Goal: Information Seeking & Learning: Find contact information

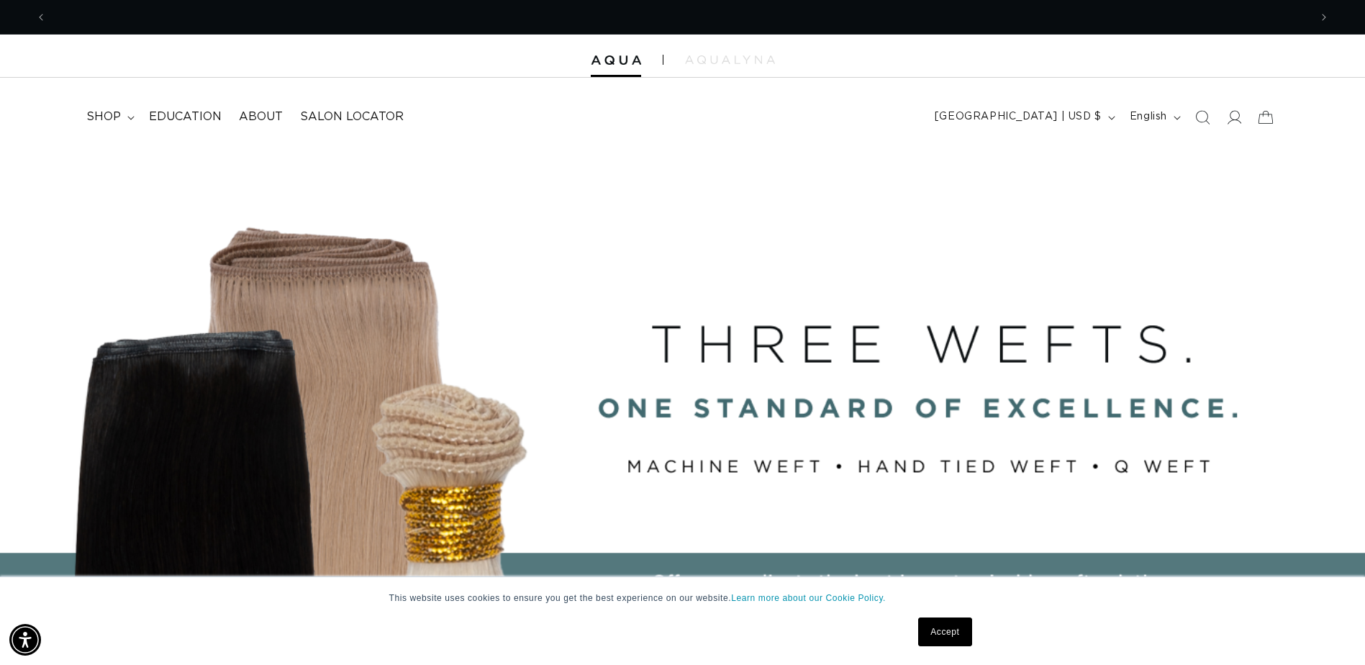
scroll to position [0, 2525]
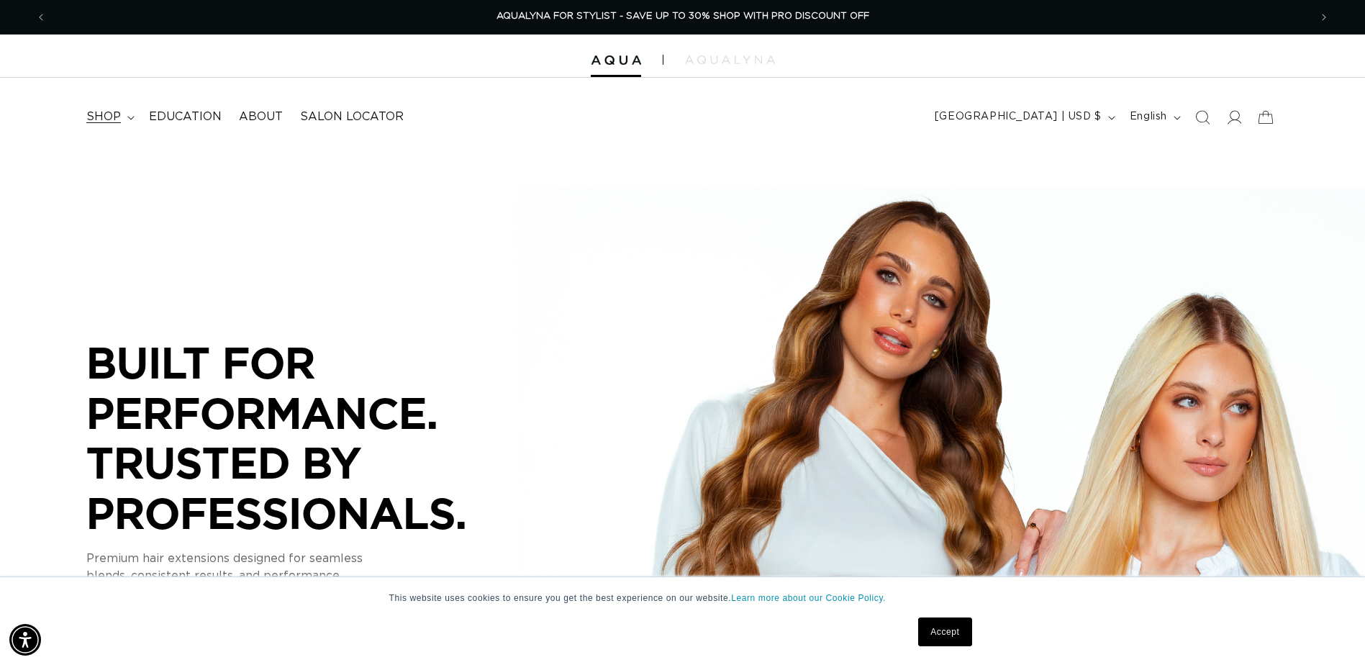
click at [99, 119] on span "shop" at bounding box center [103, 116] width 35 height 15
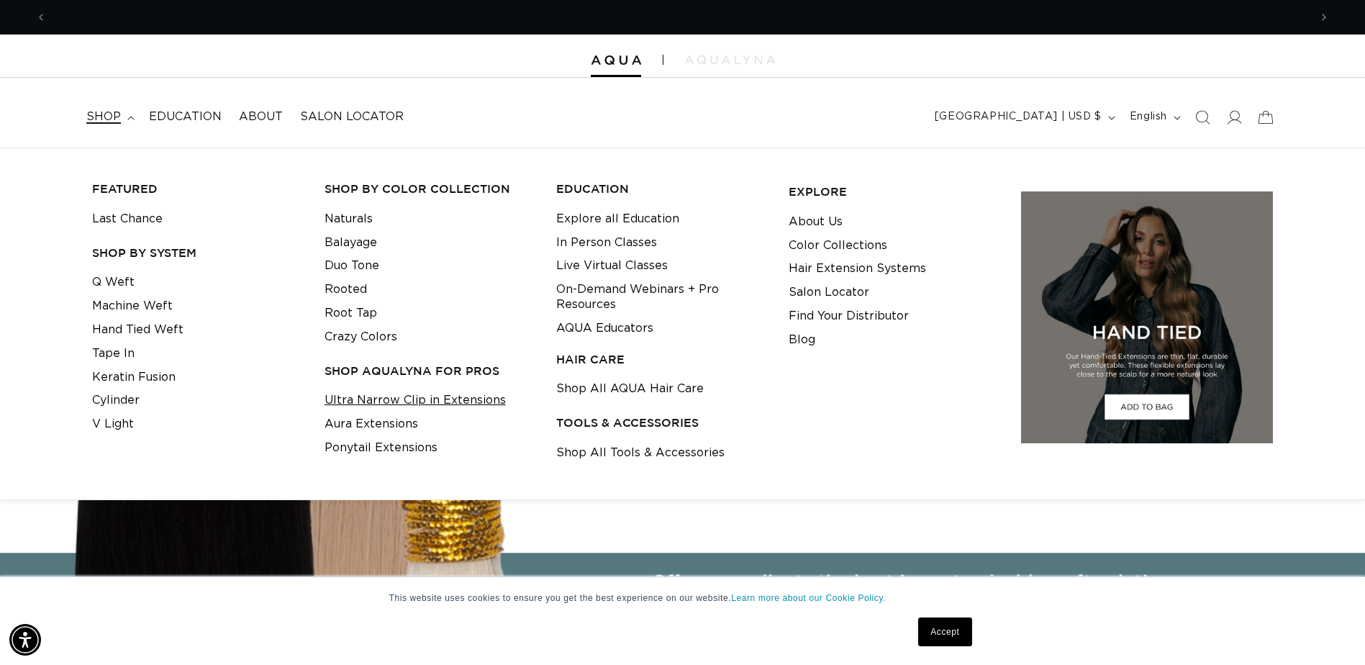
scroll to position [0, 1262]
click at [381, 406] on link "Ultra Narrow Clip in Extensions" at bounding box center [414, 400] width 181 height 24
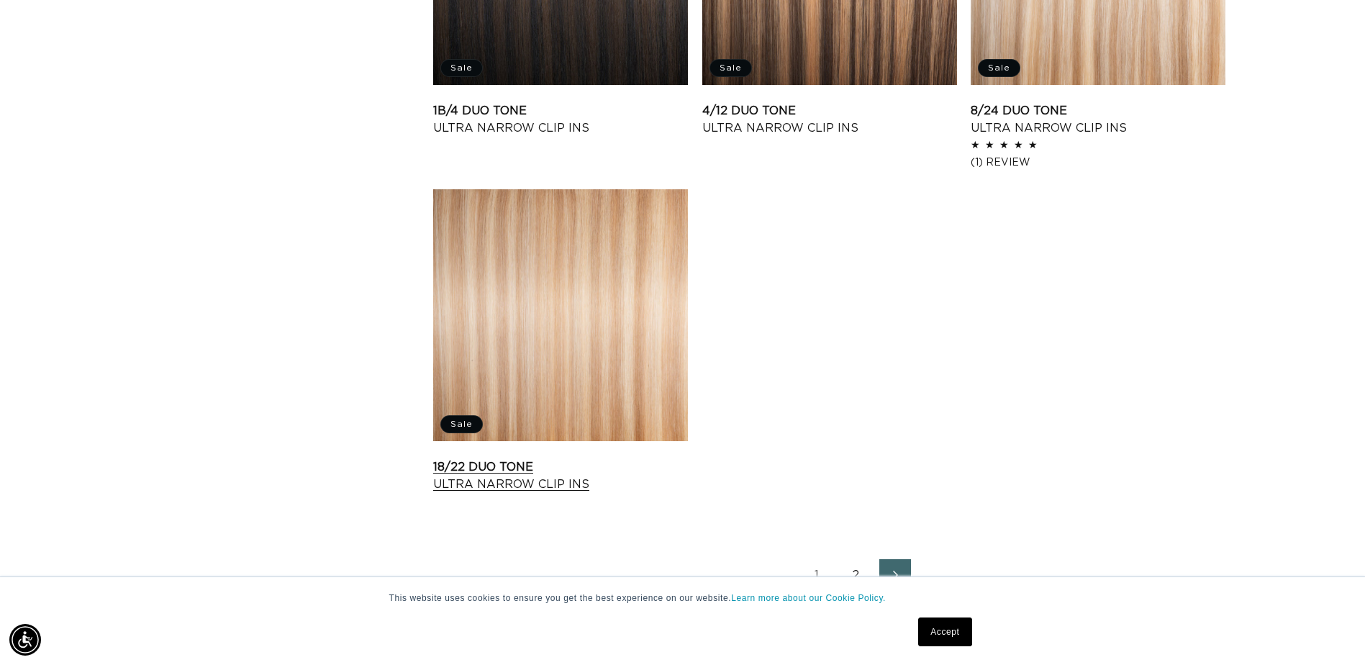
scroll to position [2086, 0]
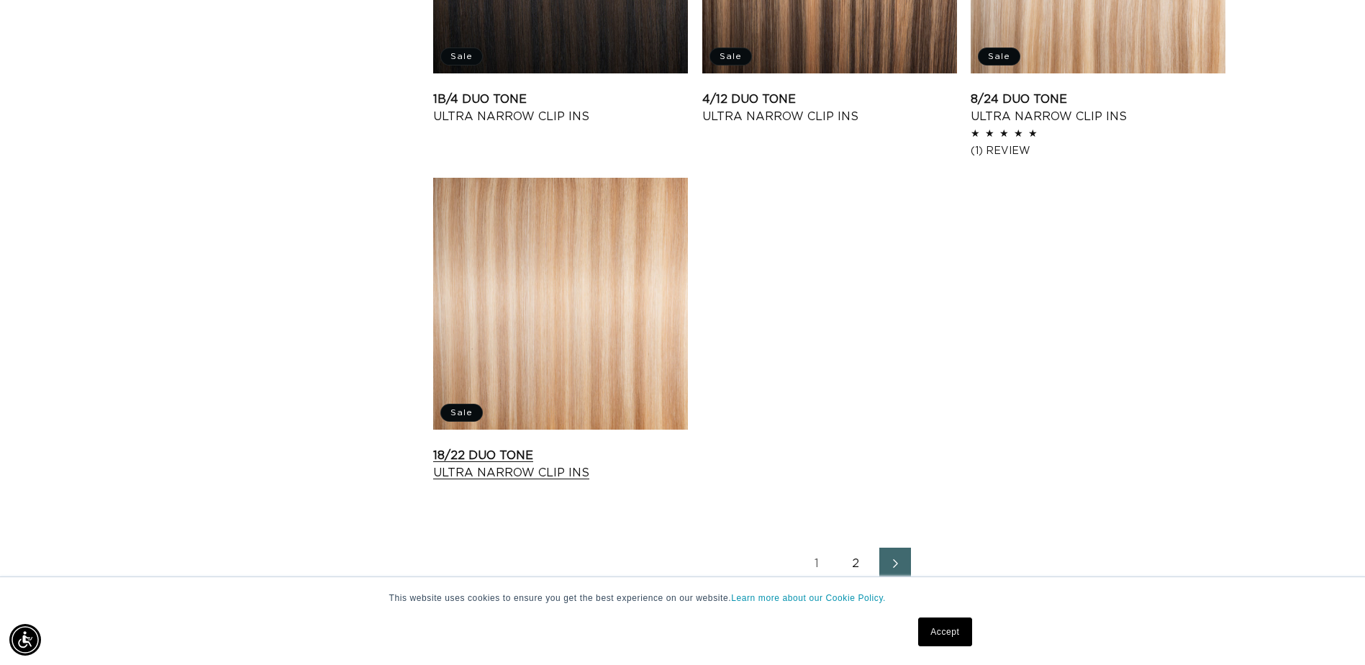
click at [520, 447] on link "18/22 Duo Tone Ultra Narrow Clip Ins" at bounding box center [560, 464] width 255 height 35
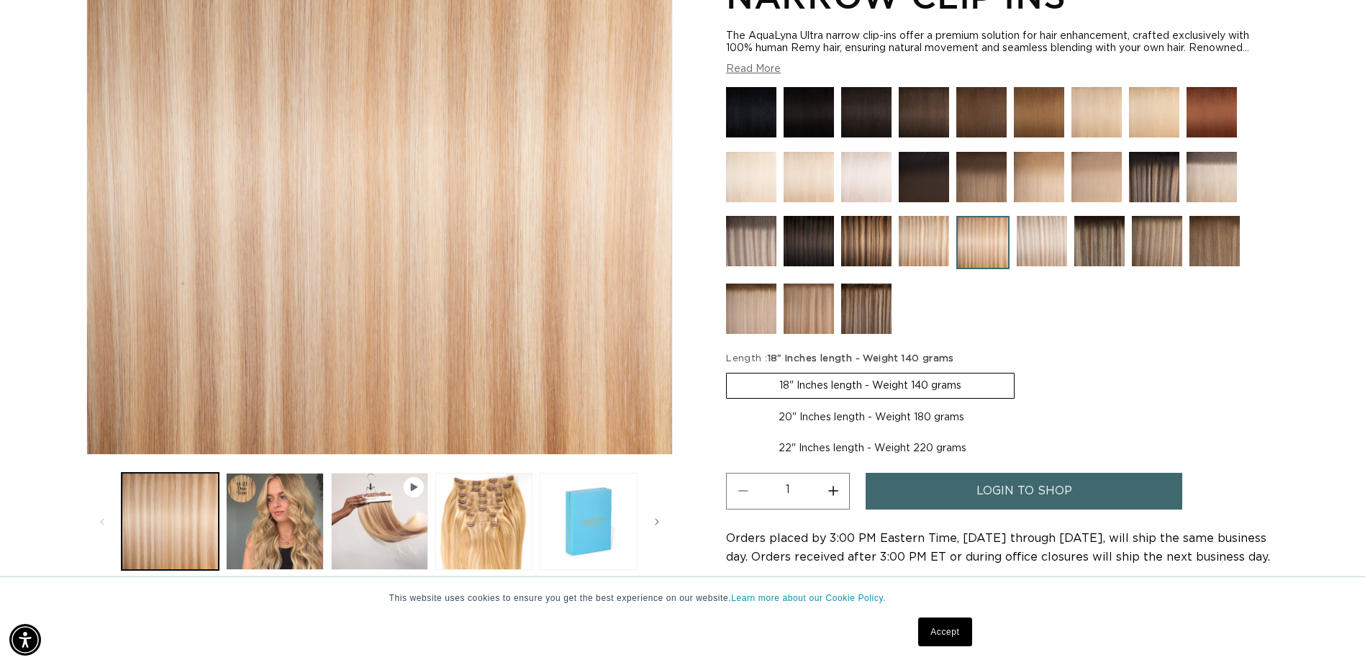
scroll to position [0, 2525]
click at [1065, 487] on span "login to shop" at bounding box center [1024, 491] width 96 height 37
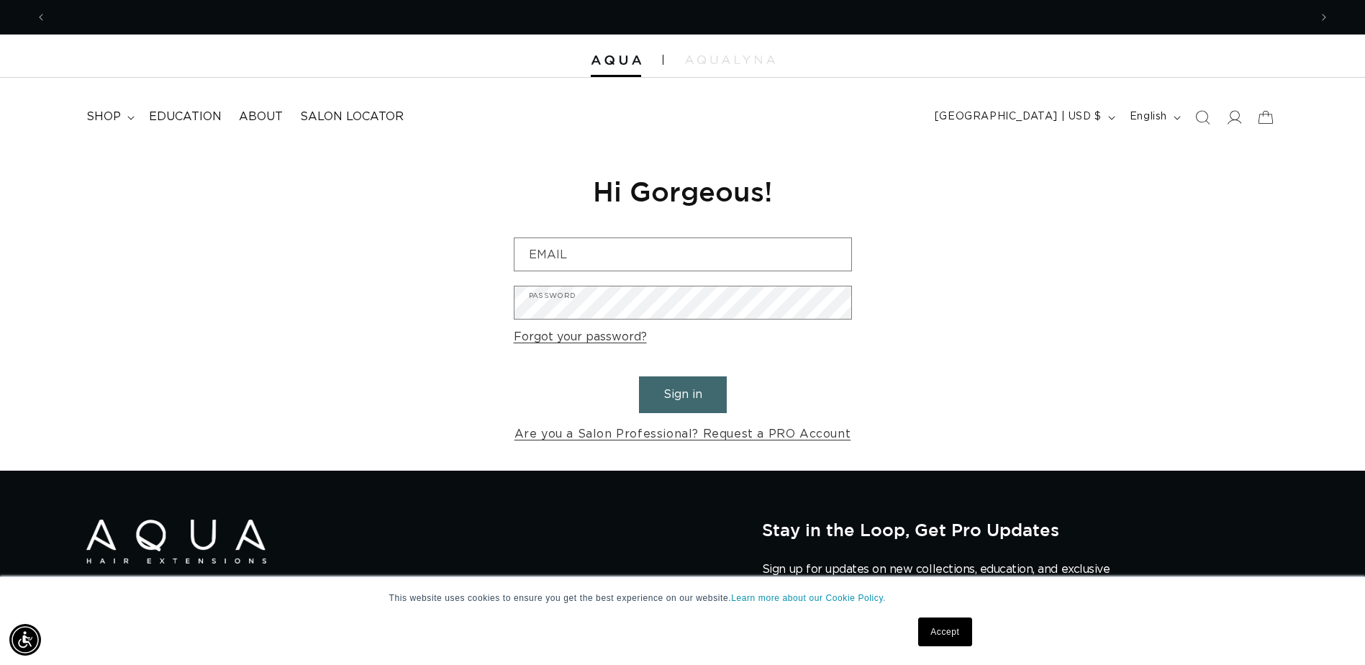
scroll to position [0, 2525]
click at [371, 111] on span "Salon Locator" at bounding box center [352, 116] width 104 height 15
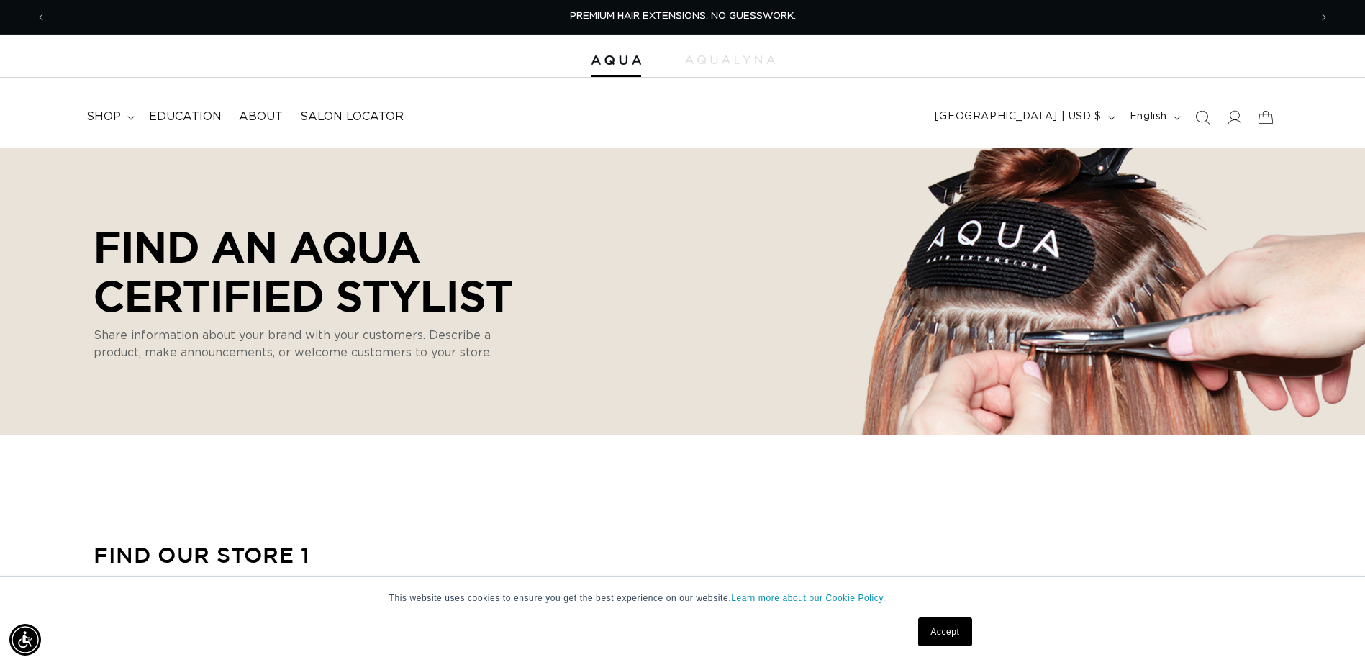
select select "m"
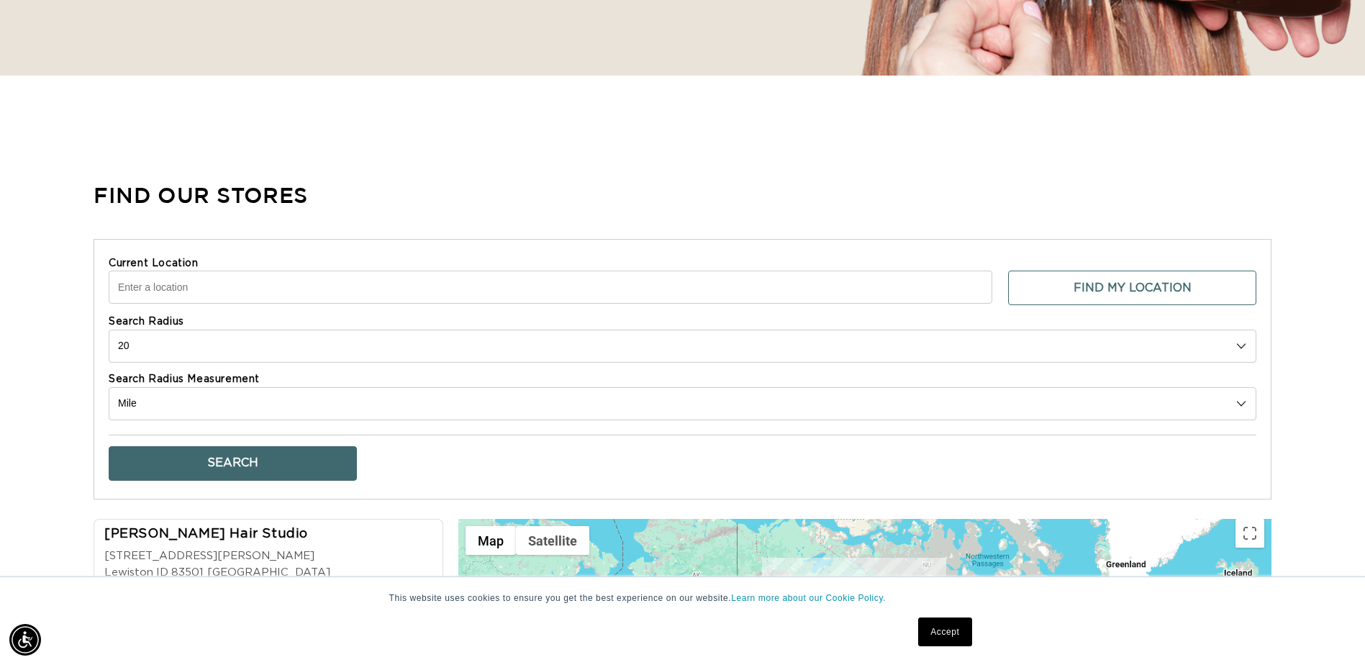
scroll to position [0, 2525]
click at [258, 287] on input "Current Location" at bounding box center [550, 286] width 883 height 33
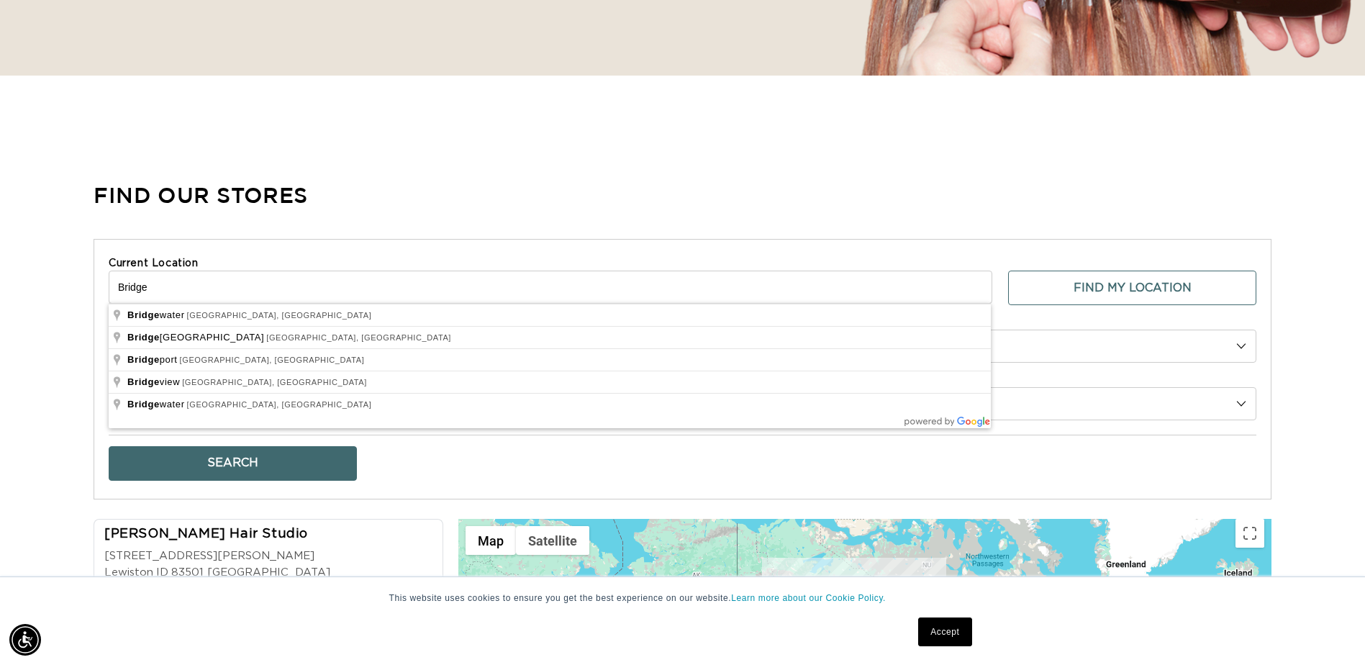
scroll to position [0, 1262]
type input "Bridgewater, [GEOGRAPHIC_DATA], [GEOGRAPHIC_DATA]"
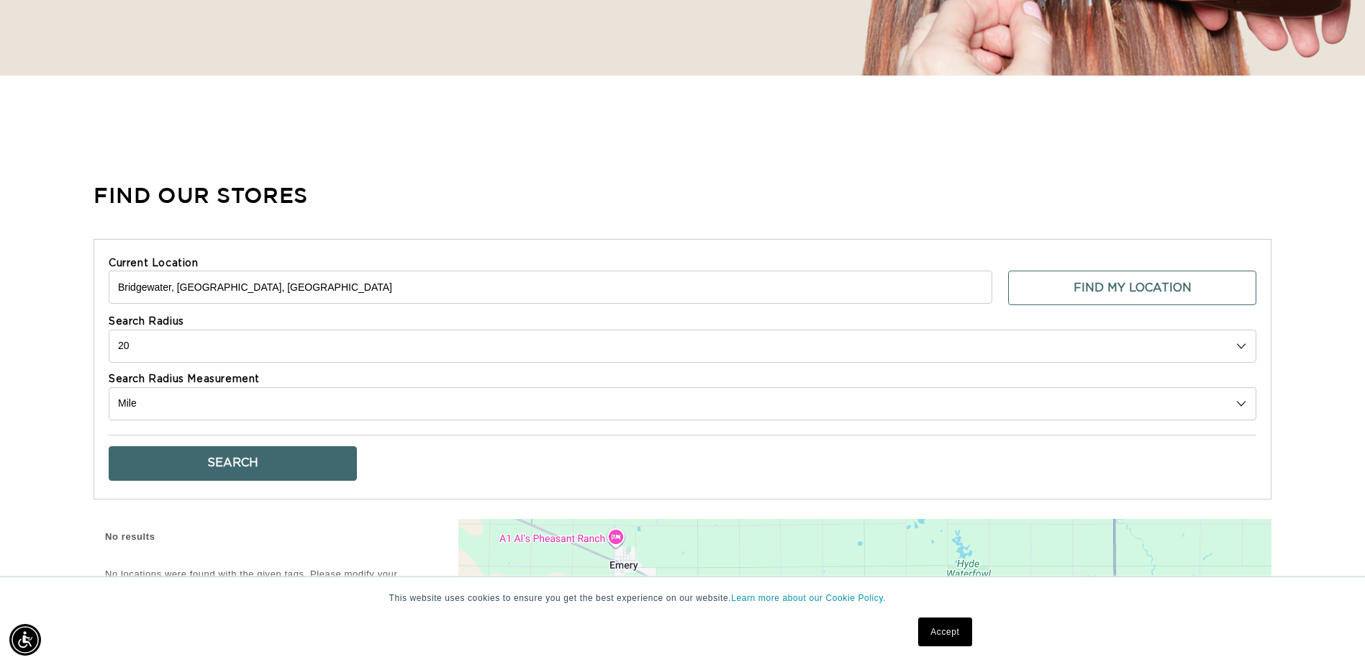
click at [156, 344] on select "10 20 30 40 No Limit" at bounding box center [682, 345] width 1147 height 33
click at [109, 329] on select "10 20 30 40 No Limit" at bounding box center [682, 345] width 1147 height 33
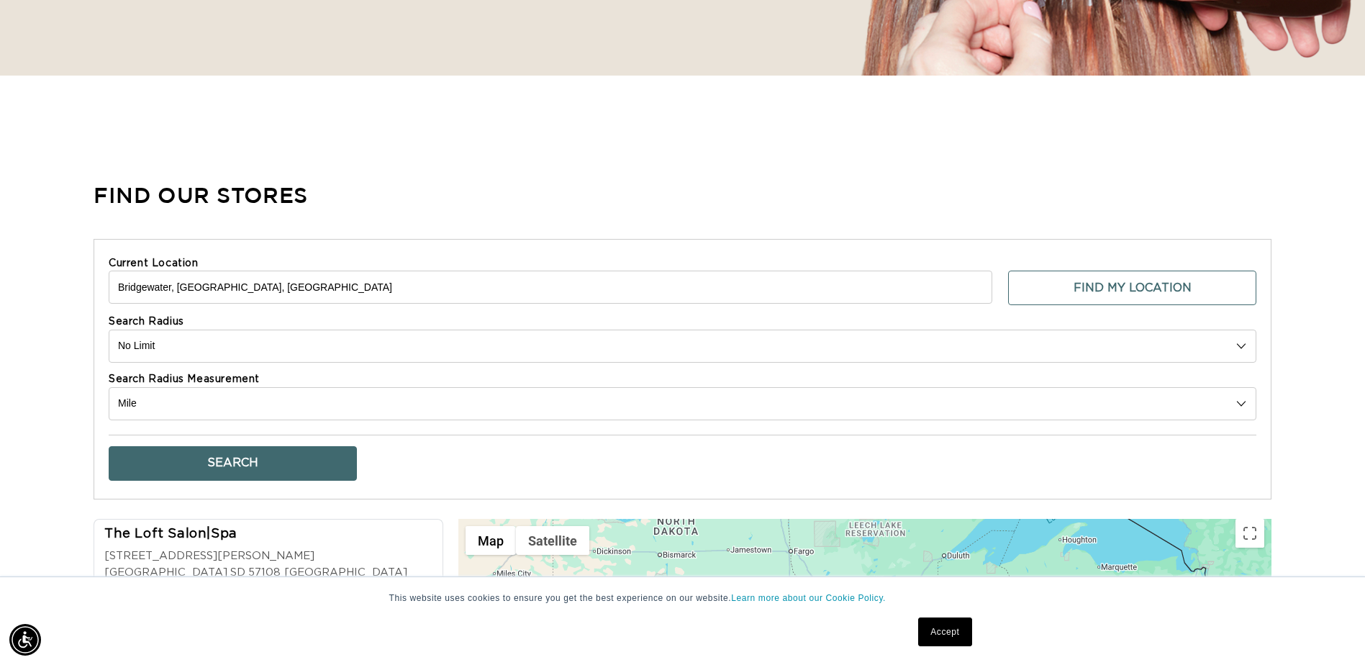
click at [203, 465] on button "Search" at bounding box center [233, 463] width 248 height 35
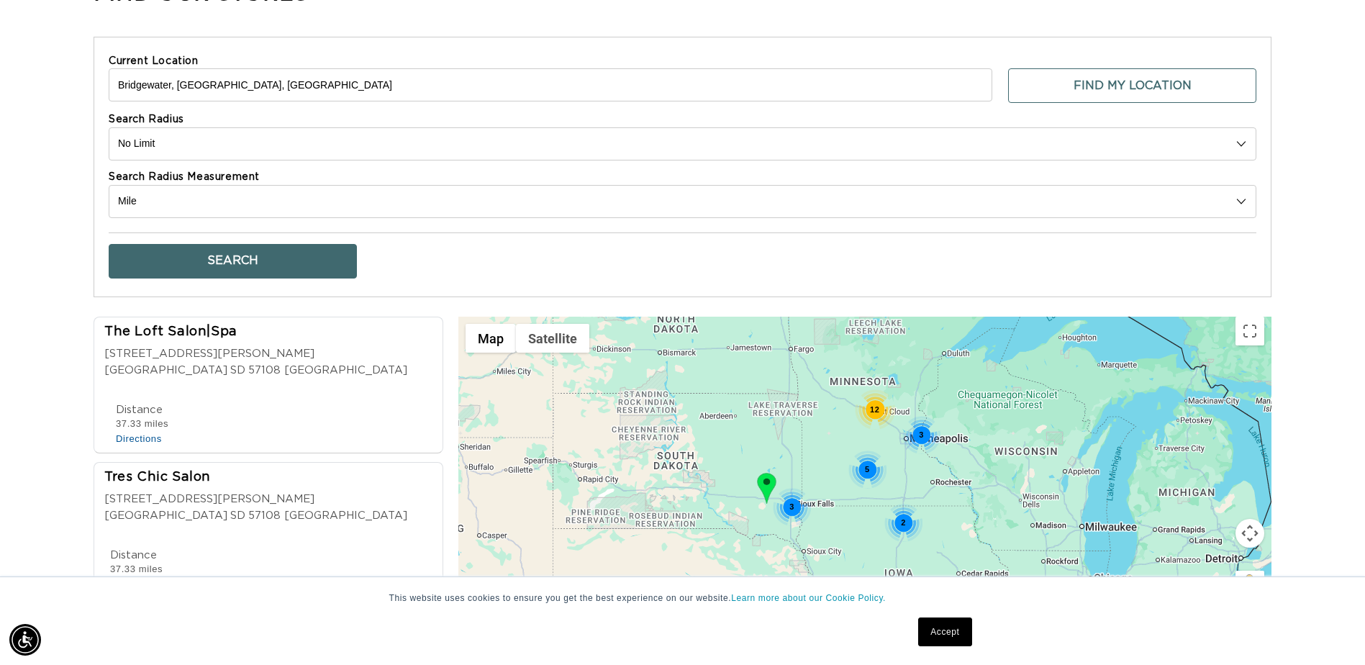
scroll to position [432, 0]
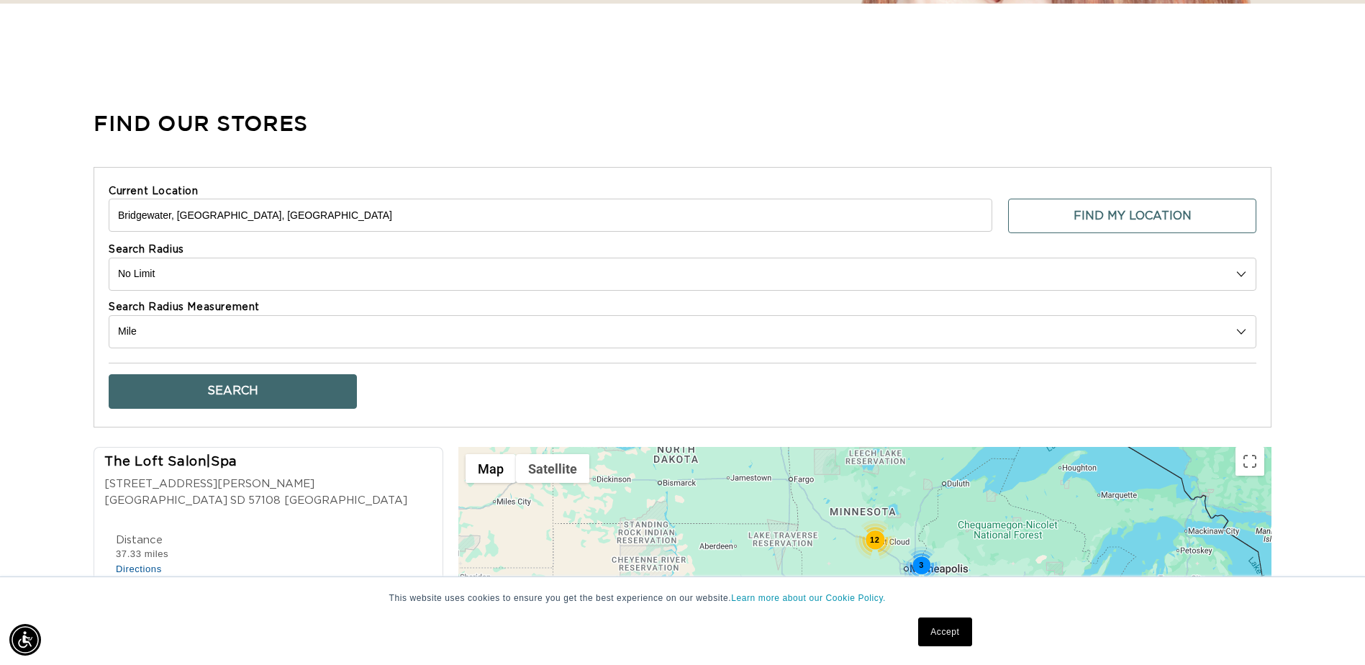
click at [178, 268] on select "10 20 30 40 No Limit" at bounding box center [682, 274] width 1147 height 33
click at [109, 258] on select "10 20 30 40 No Limit" at bounding box center [682, 274] width 1147 height 33
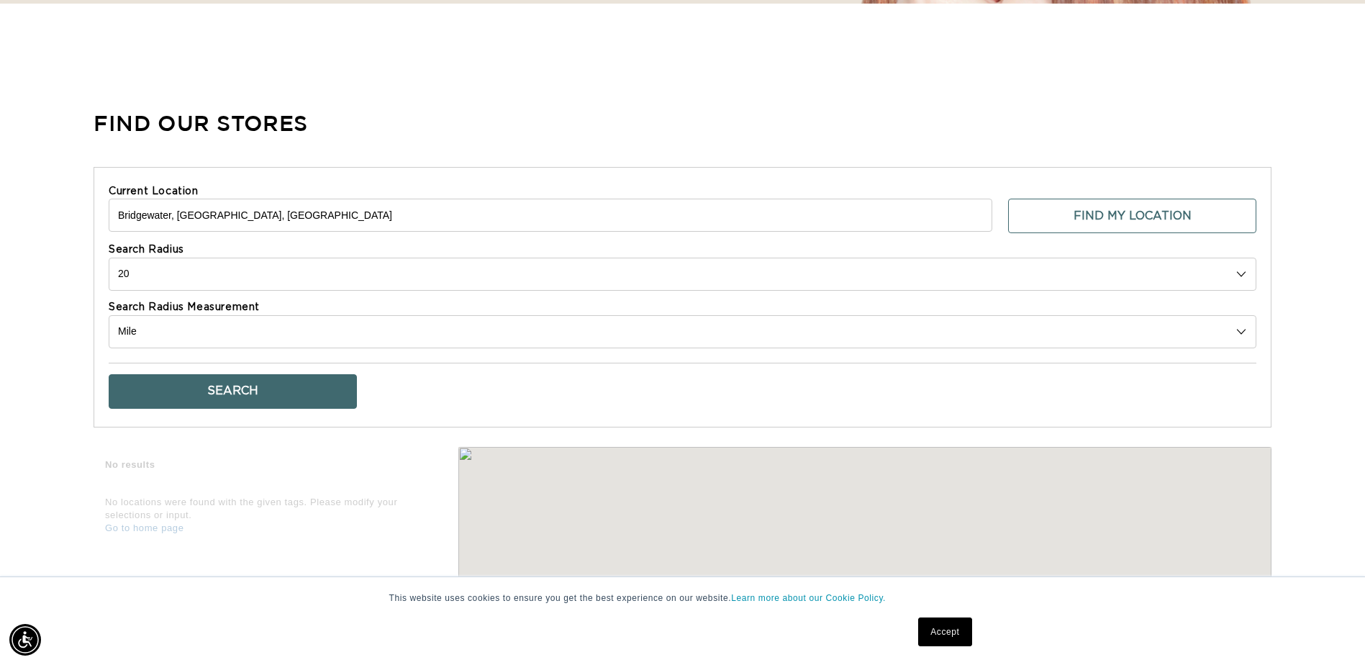
scroll to position [0, 2525]
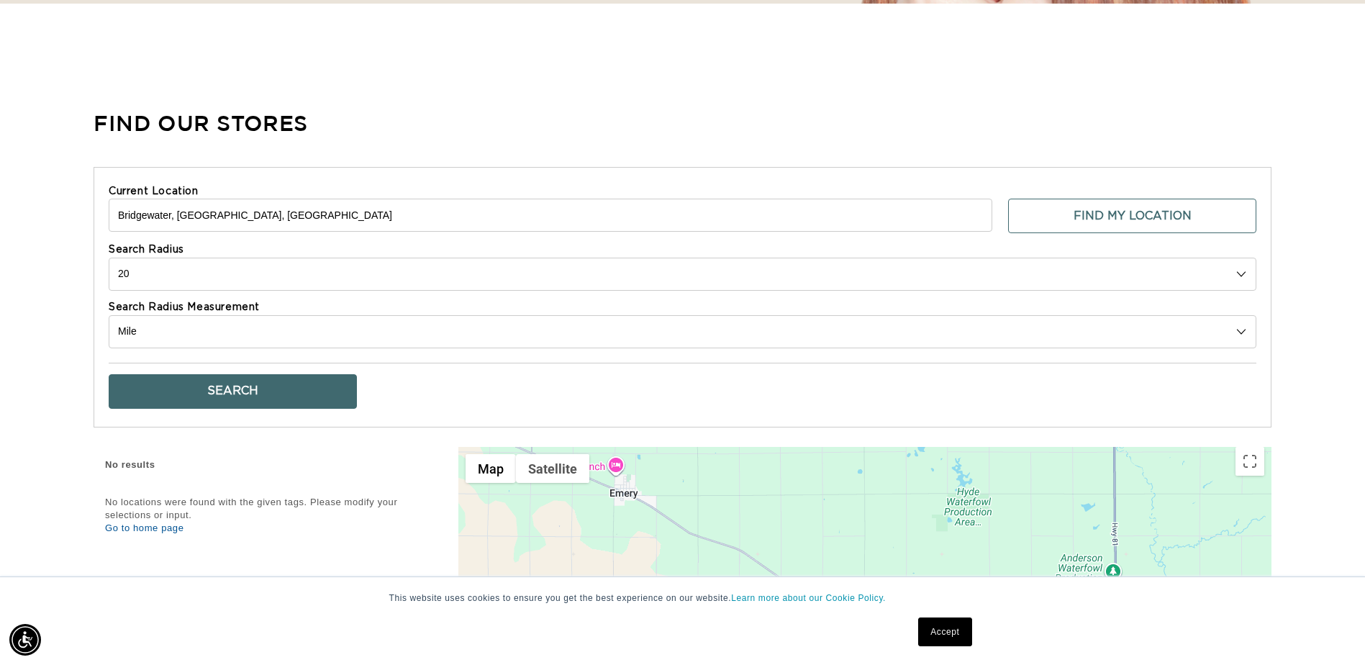
click at [147, 265] on select "10 20 30 40 No Limit" at bounding box center [682, 274] width 1147 height 33
select select "40"
click at [109, 258] on select "10 20 30 40 No Limit" at bounding box center [682, 274] width 1147 height 33
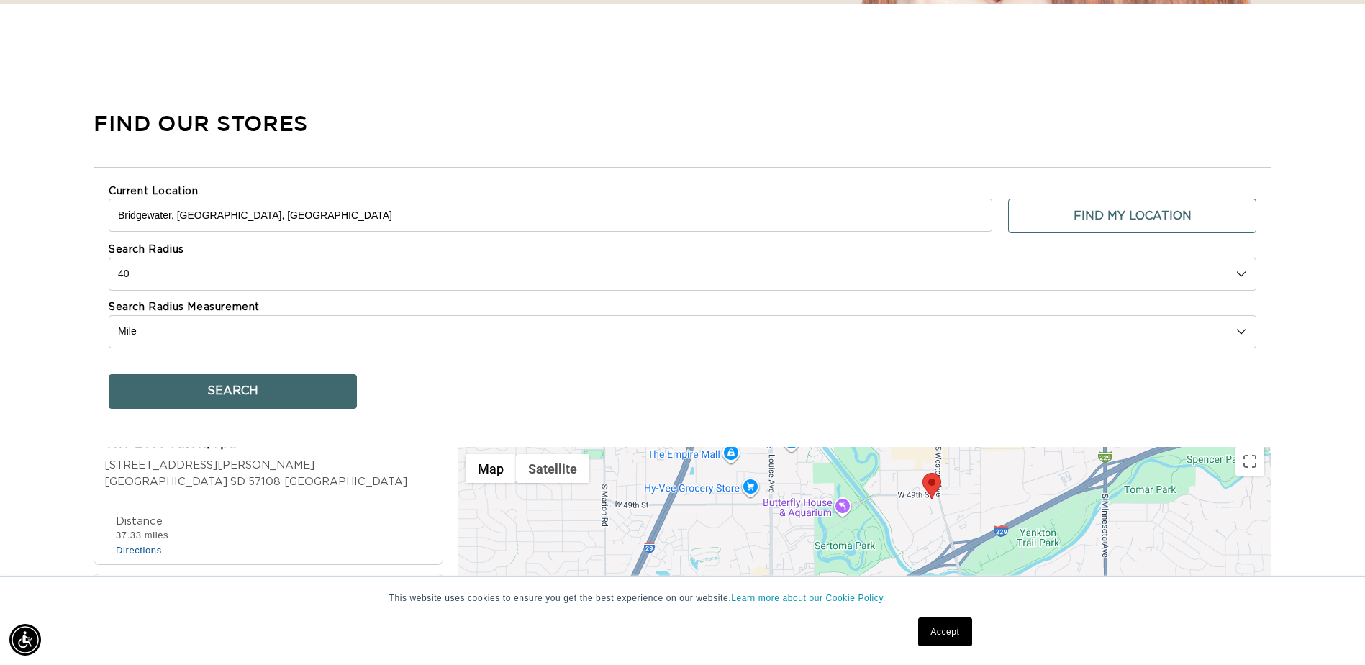
scroll to position [0, 0]
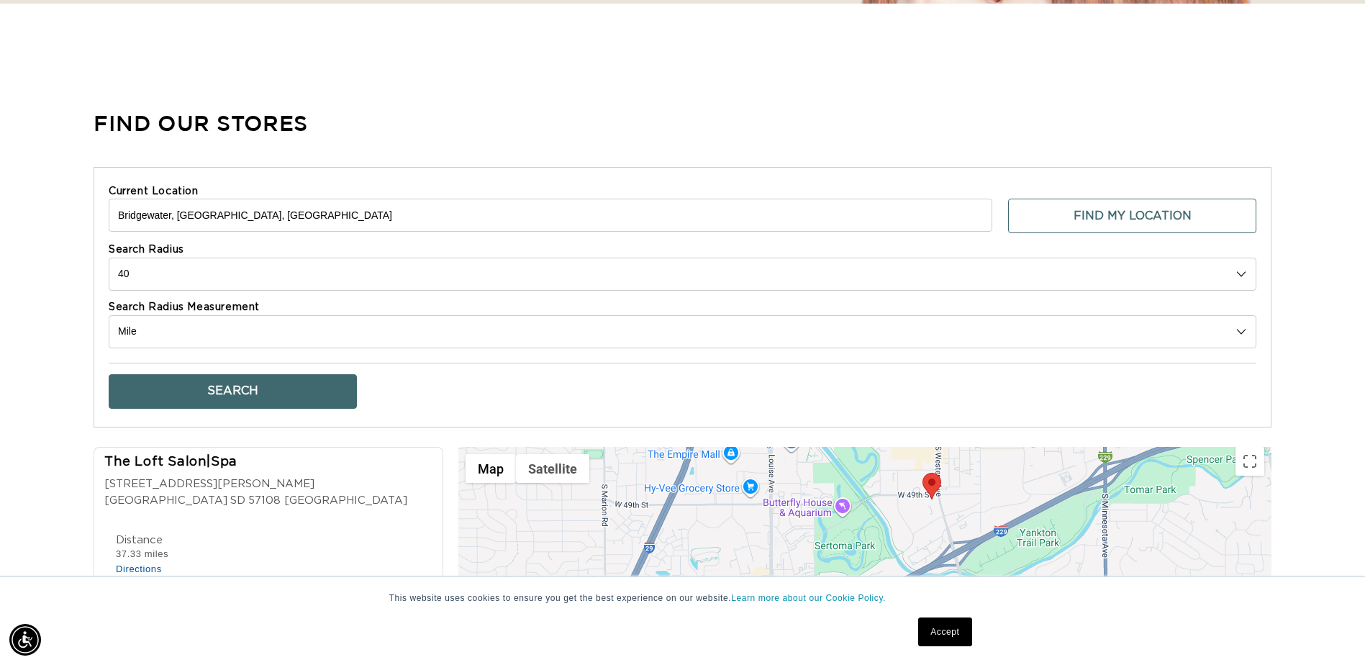
click at [27, 445] on div "Find Our Stores Current Location [GEOGRAPHIC_DATA], [GEOGRAPHIC_DATA], [GEOGRAP…" at bounding box center [682, 468] width 1365 height 757
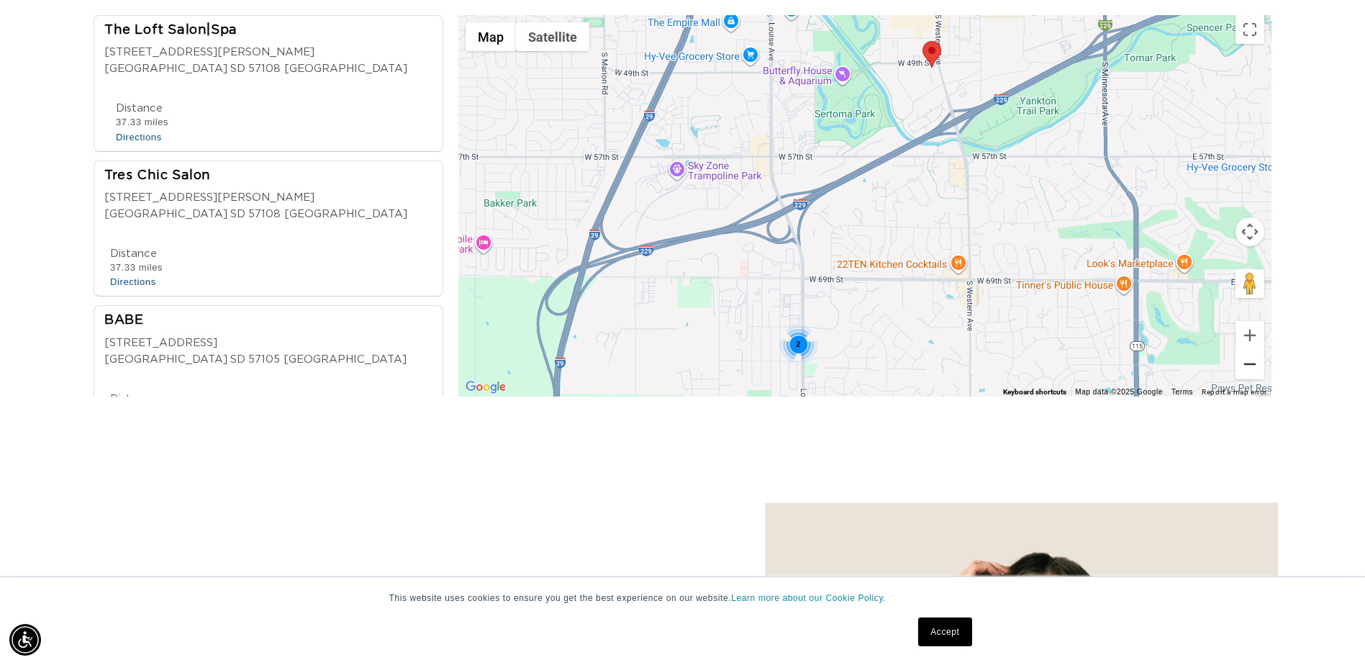
click at [1252, 363] on button "Zoom out" at bounding box center [1249, 364] width 29 height 29
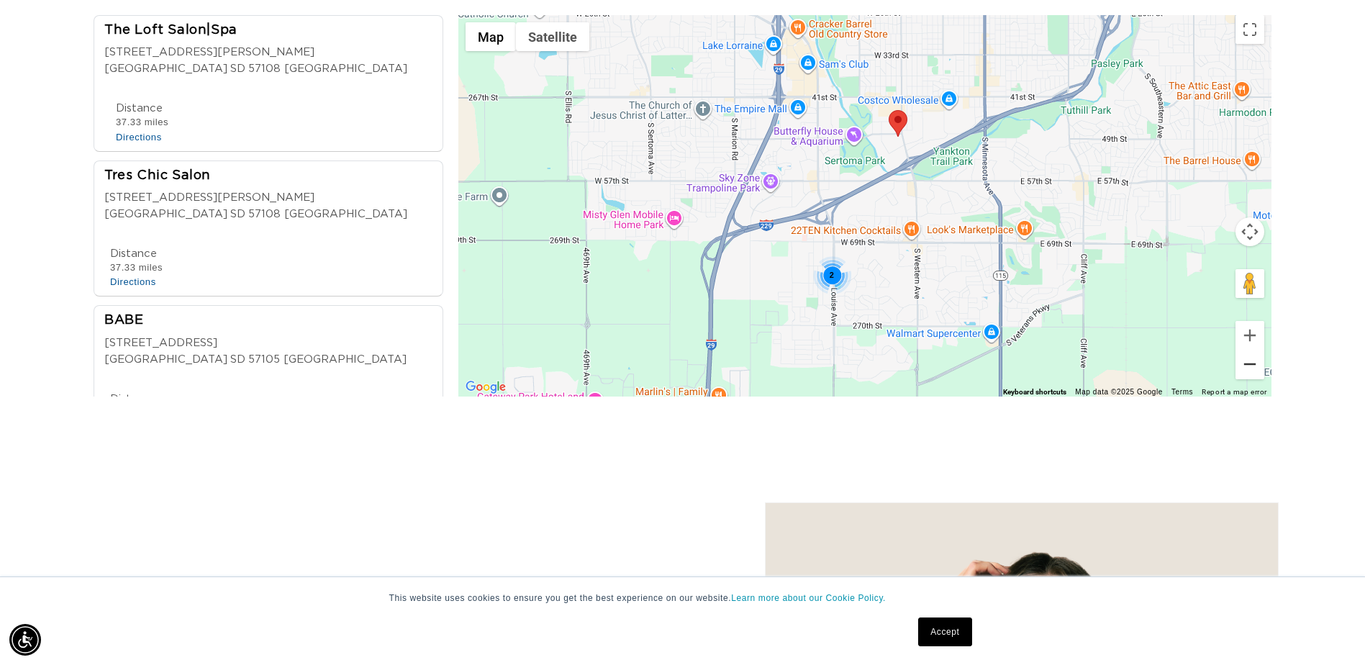
click at [1252, 364] on button "Zoom out" at bounding box center [1249, 364] width 29 height 29
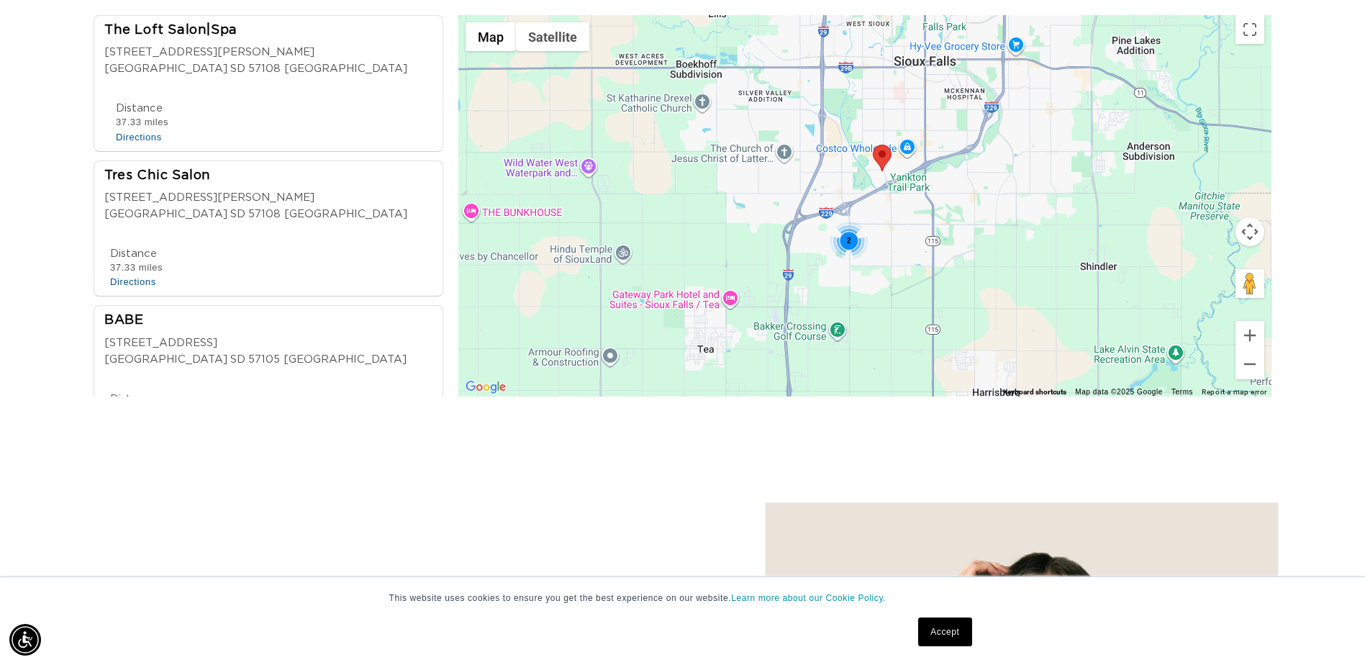
click at [851, 239] on div "2" at bounding box center [849, 241] width 38 height 38
